Goal: Information Seeking & Learning: Learn about a topic

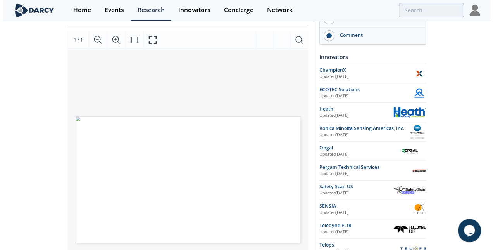
scroll to position [39, 0]
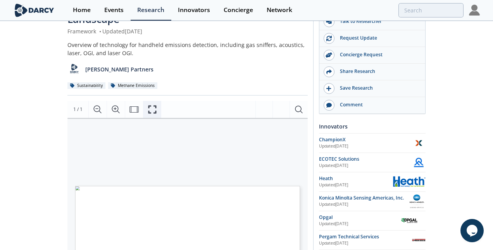
click at [157, 108] on button "Fullscreen" at bounding box center [152, 109] width 18 height 17
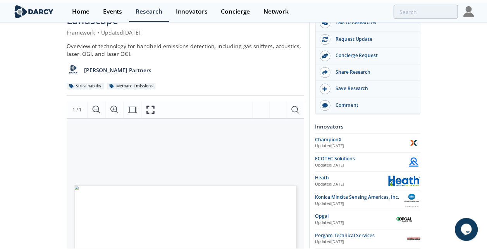
scroll to position [0, 0]
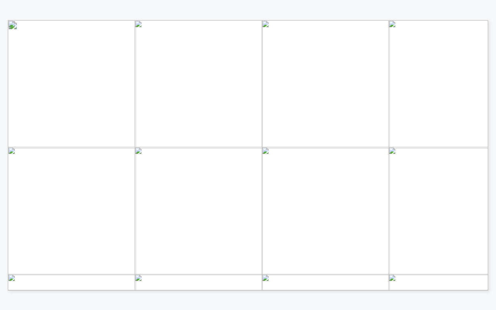
drag, startPoint x: 348, startPoint y: 107, endPoint x: 342, endPoint y: 108, distance: 6.4
drag, startPoint x: 331, startPoint y: 105, endPoint x: 326, endPoint y: 99, distance: 8.5
click at [13, 22] on p "Infrared sensors that detect fugitive gas leaks through spectral filter method" at bounding box center [13, 22] width 0 height 0
drag, startPoint x: 326, startPoint y: 99, endPoint x: 340, endPoint y: 109, distance: 16.9
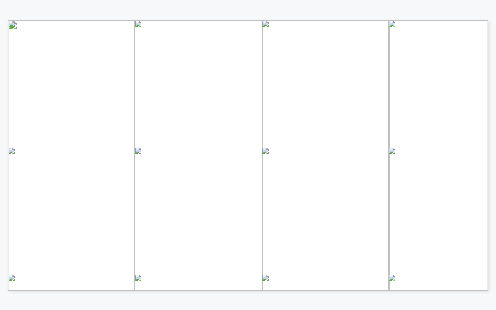
click at [13, 22] on p "Infrared sensors that detect fugitive gas leaks through spectral filter method" at bounding box center [13, 22] width 0 height 0
drag, startPoint x: 340, startPoint y: 109, endPoint x: 420, endPoint y: 93, distance: 82.2
click at [420, 93] on span "Absorption Spectroscopy" at bounding box center [431, 93] width 69 height 5
drag, startPoint x: 398, startPoint y: 86, endPoint x: 463, endPoint y: 104, distance: 66.8
click at [14, 22] on p "Tunable Diode Laser Absorption Spectroscopy (TDLAS) with a high- resolution vis…" at bounding box center [14, 22] width 0 height 0
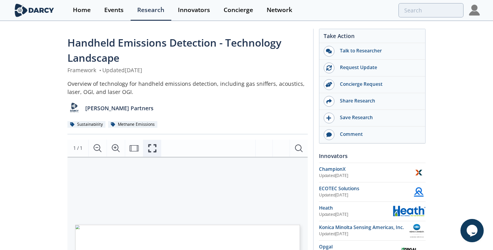
click at [153, 152] on icon "Fullscreen" at bounding box center [152, 147] width 9 height 9
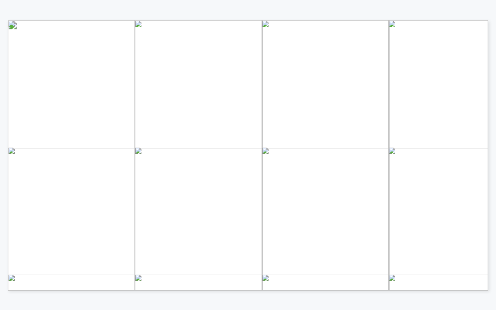
drag, startPoint x: 316, startPoint y: 86, endPoint x: 338, endPoint y: 107, distance: 30.2
click at [13, 22] on p "Infrared sensors that detect fugitive gas leaks through spectral filter method" at bounding box center [13, 22] width 0 height 0
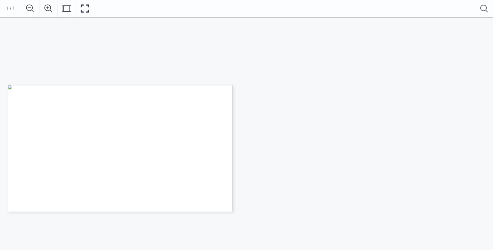
scroll to position [39, 0]
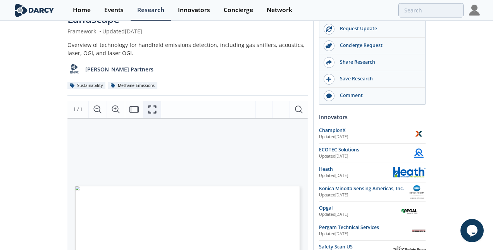
click at [155, 113] on icon "Fullscreen" at bounding box center [152, 109] width 9 height 9
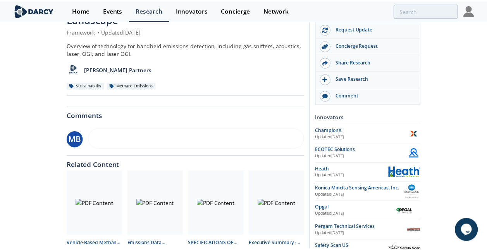
scroll to position [0, 0]
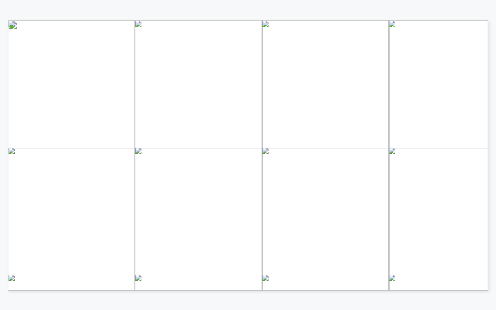
drag, startPoint x: 155, startPoint y: 85, endPoint x: 167, endPoint y: 109, distance: 26.9
click at [11, 22] on p "Ultrasound camera combined with 100s of MEMs sensors to listen for leaks" at bounding box center [11, 22] width 0 height 0
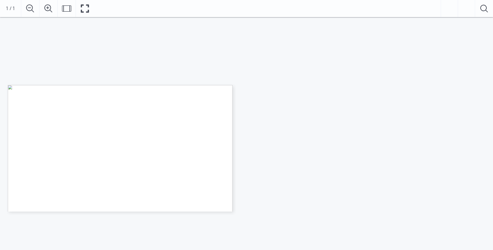
scroll to position [78, 0]
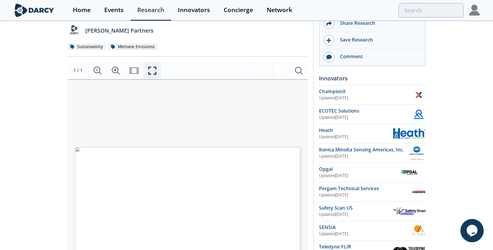
click at [157, 67] on button "Fullscreen" at bounding box center [152, 70] width 18 height 17
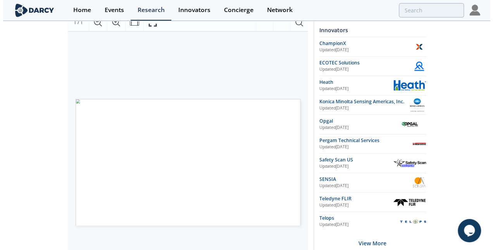
scroll to position [116, 0]
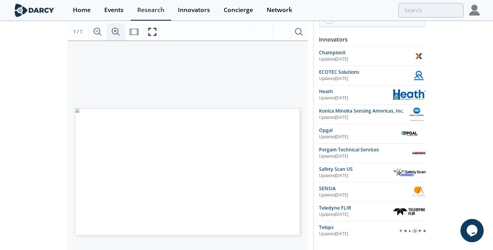
click at [117, 31] on icon "Acercar" at bounding box center [115, 31] width 9 height 9
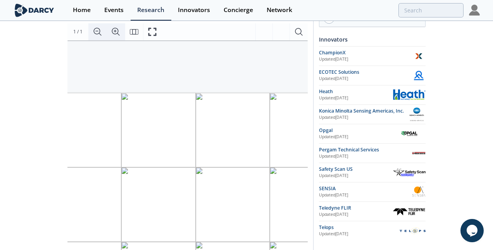
click at [96, 33] on icon "Alejar" at bounding box center [97, 31] width 9 height 9
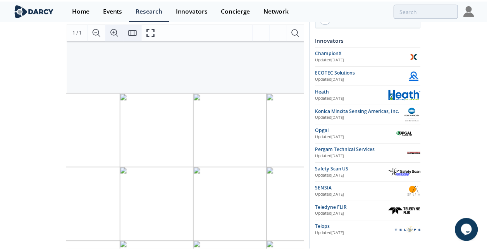
scroll to position [0, 0]
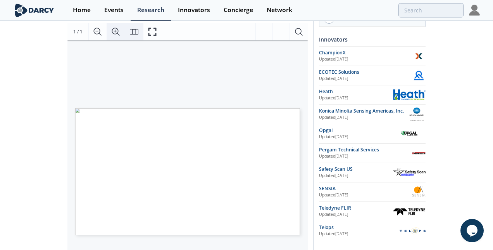
click at [136, 34] on icon "Encajar página" at bounding box center [133, 31] width 9 height 9
click at [136, 34] on icon "Encajar ancho" at bounding box center [133, 32] width 9 height 6
click at [136, 34] on icon "Encajar página" at bounding box center [133, 31] width 9 height 9
click at [136, 34] on icon "Encajar ancho" at bounding box center [133, 32] width 9 height 6
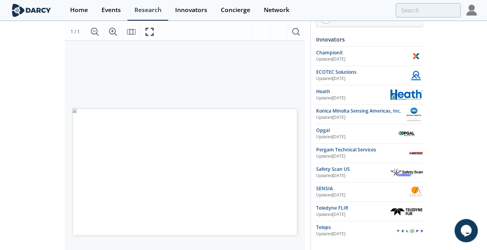
scroll to position [155, 0]
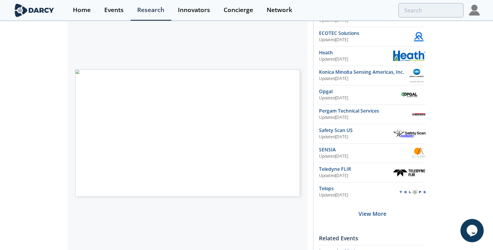
click at [167, 74] on span "HANDHELD EMISSIONS DETECTION" at bounding box center [142, 75] width 78 height 3
click at [86, 57] on div "Proprietary and confidential TECHNOLOGY LANDSCAPE Reference: ○ Not included, ◑ …" at bounding box center [183, 69] width 233 height 134
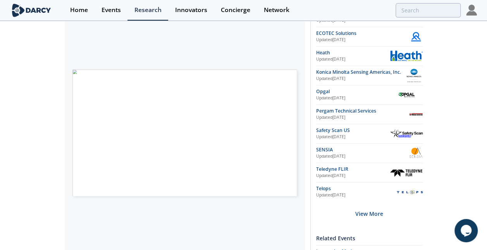
click at [55, 113] on div "Handheld Emissions Detection - Technology Landscape Framework • Updated [DATE] …" at bounding box center [243, 151] width 487 height 569
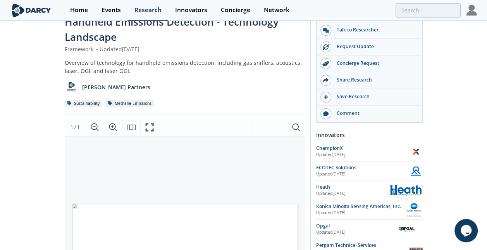
scroll to position [0, 0]
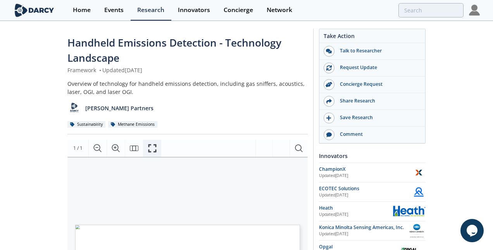
click at [153, 148] on icon "Fullscreen" at bounding box center [152, 147] width 9 height 9
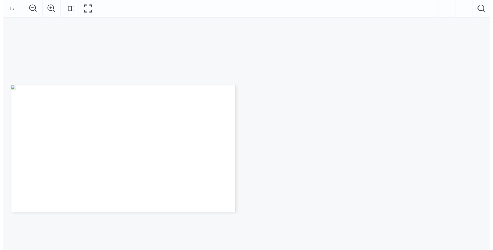
scroll to position [116, 0]
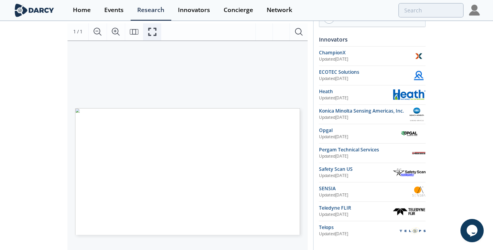
click at [152, 29] on icon "Fullscreen" at bounding box center [152, 31] width 9 height 9
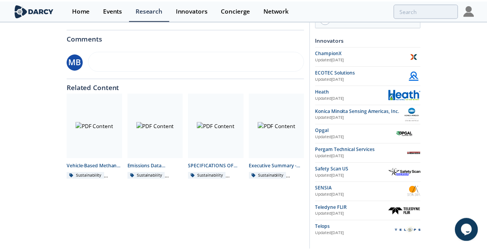
scroll to position [0, 0]
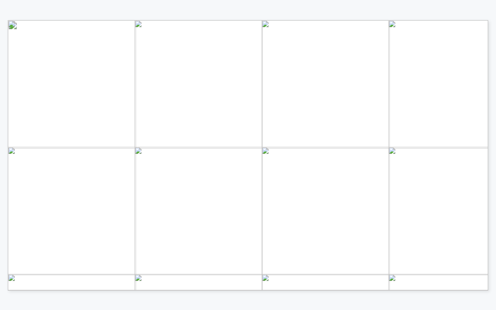
drag, startPoint x: 397, startPoint y: 86, endPoint x: 464, endPoint y: 105, distance: 69.8
click at [14, 22] on p "Tunable Diode Laser Absorption Spectroscopy (TDLAS) with a high- resolution vis…" at bounding box center [14, 22] width 0 height 0
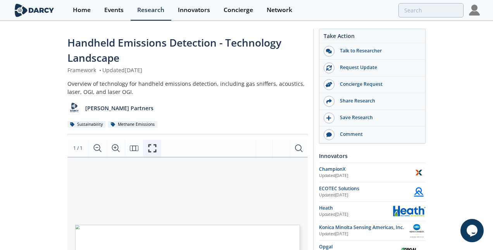
click at [151, 149] on icon "Fullscreen" at bounding box center [152, 147] width 9 height 9
